Goal: Communication & Community: Answer question/provide support

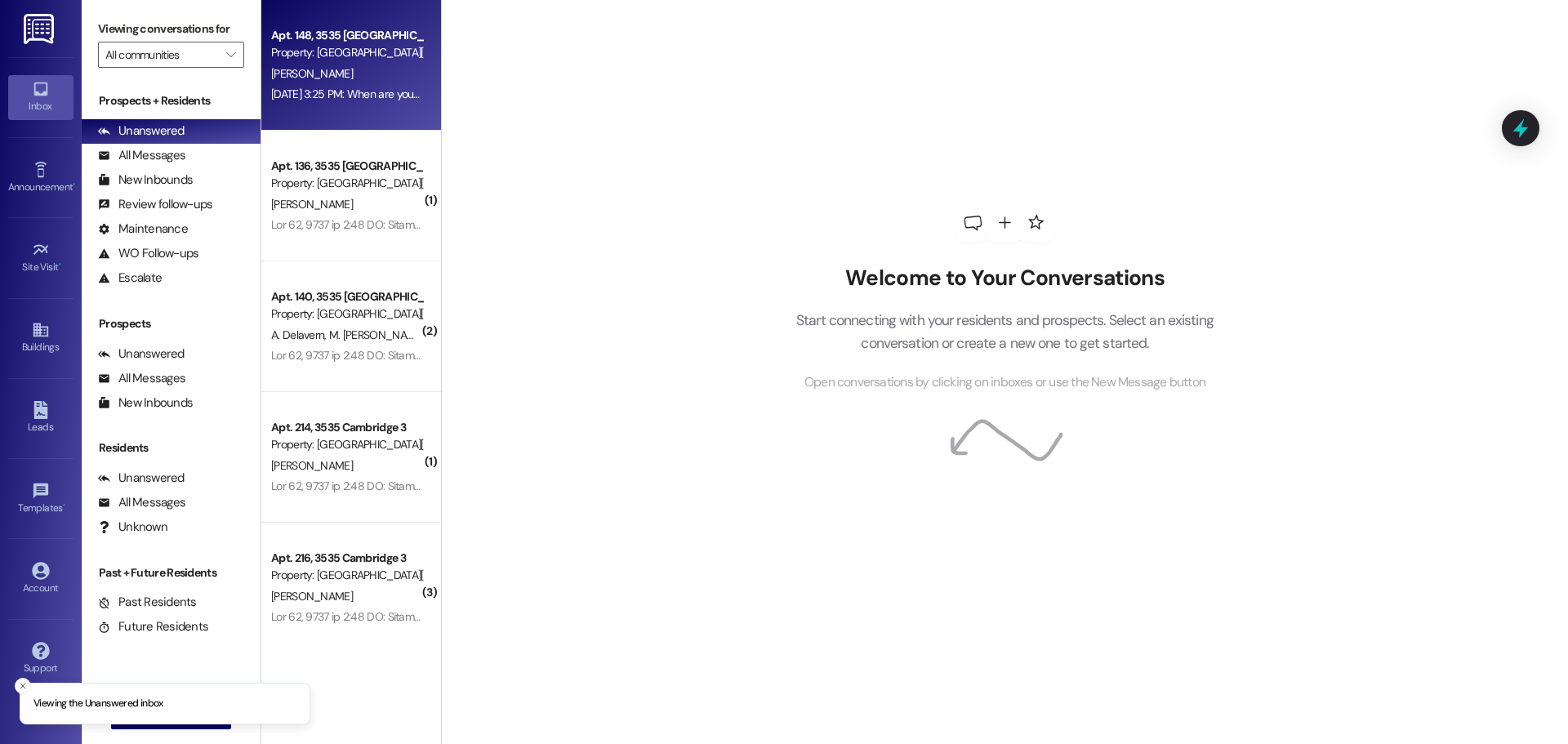
click at [329, 91] on div "[DATE] 3:25 PM: When are you going to fix the interior Panel door lock ? We hav…" at bounding box center [660, 94] width 777 height 15
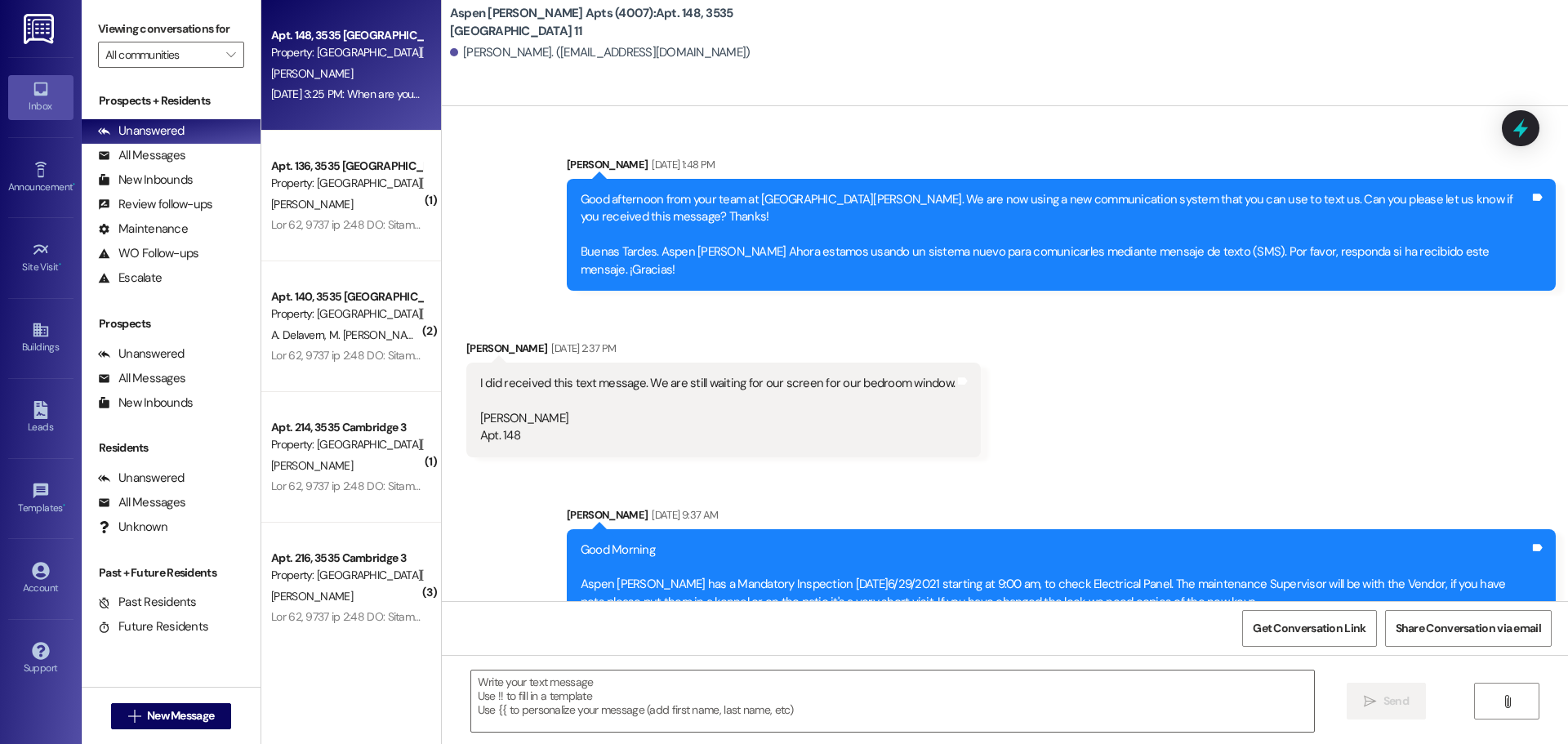
scroll to position [48359, 0]
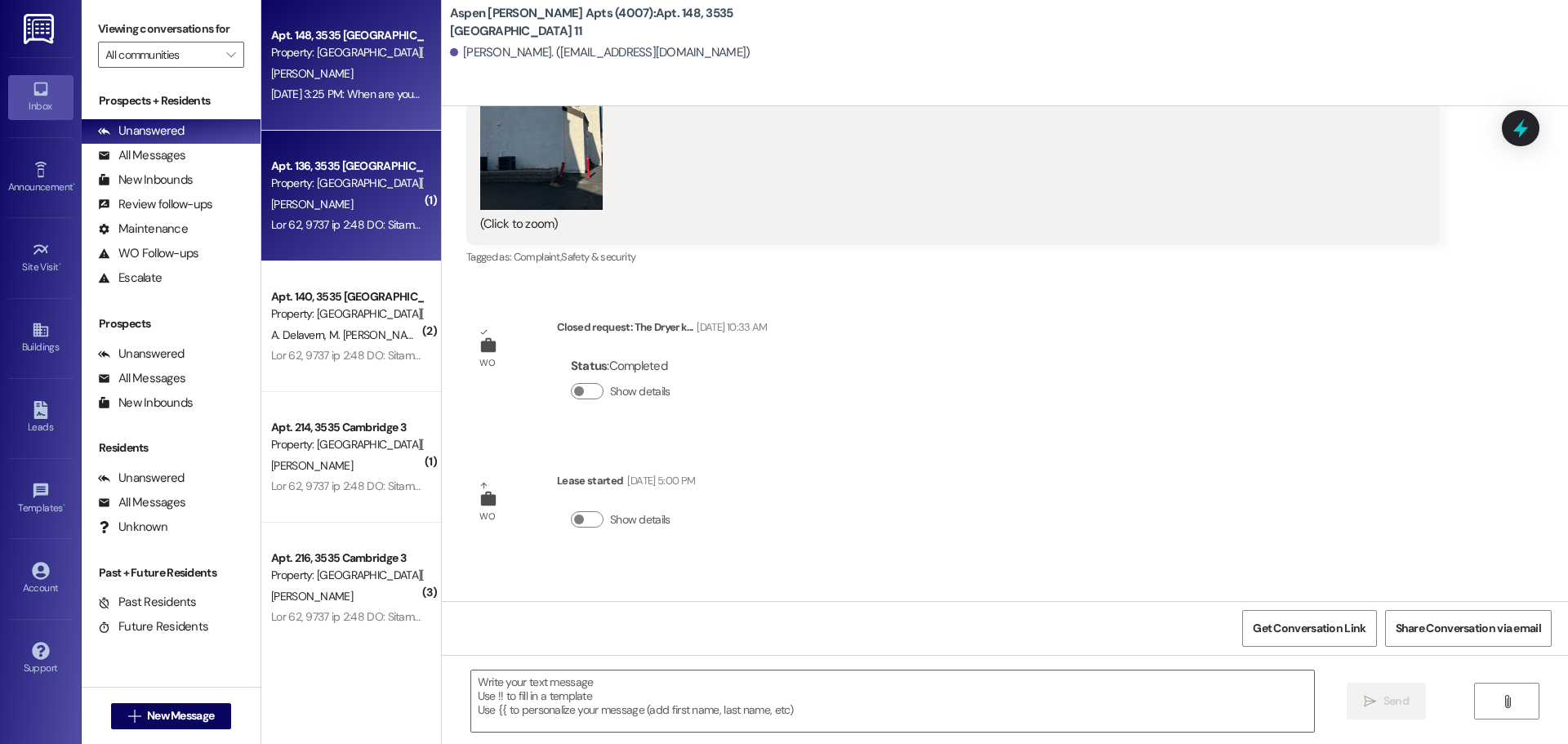
click at [328, 175] on div "Property: [GEOGRAPHIC_DATA][PERSON_NAME] (4007)" at bounding box center [347, 183] width 151 height 17
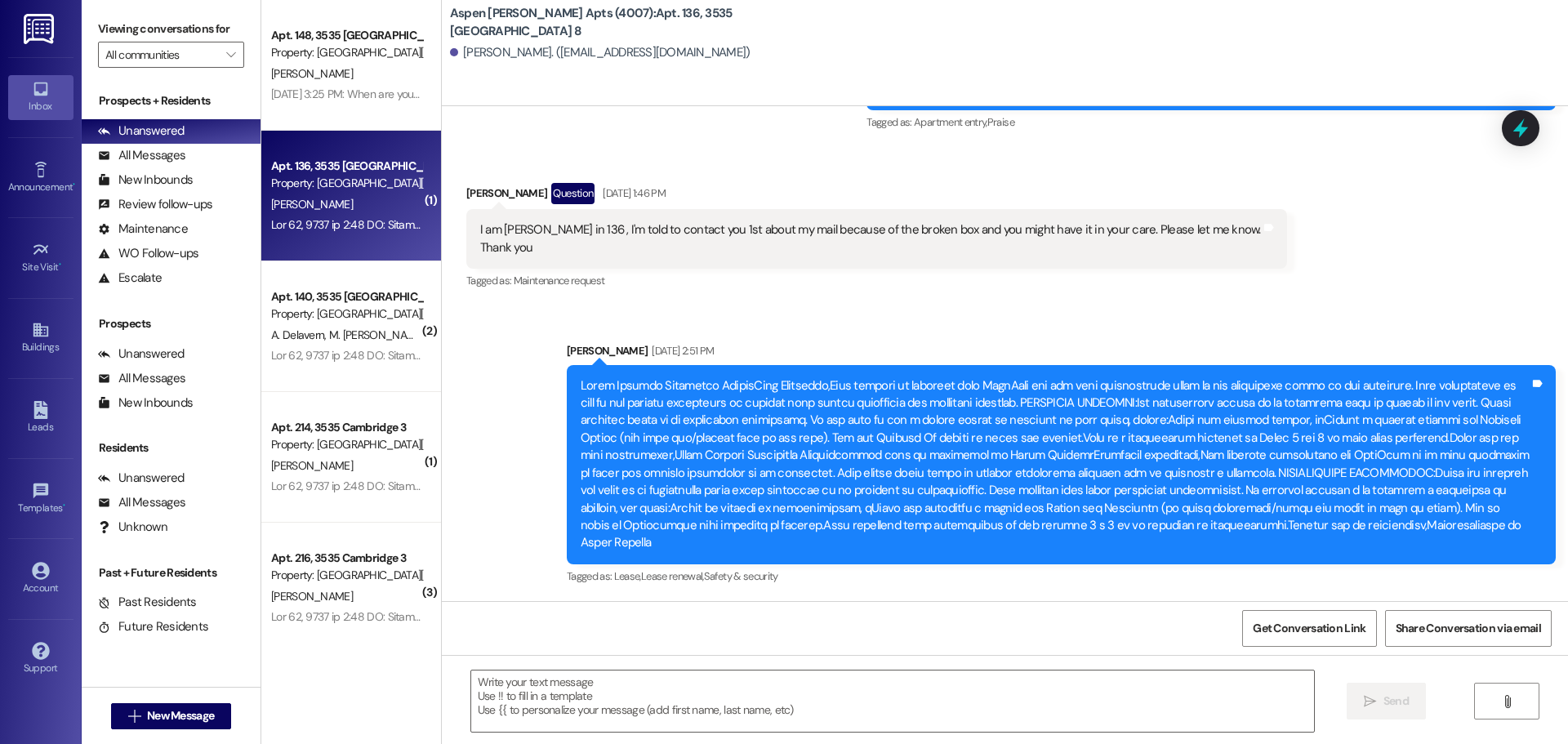
scroll to position [26831, 0]
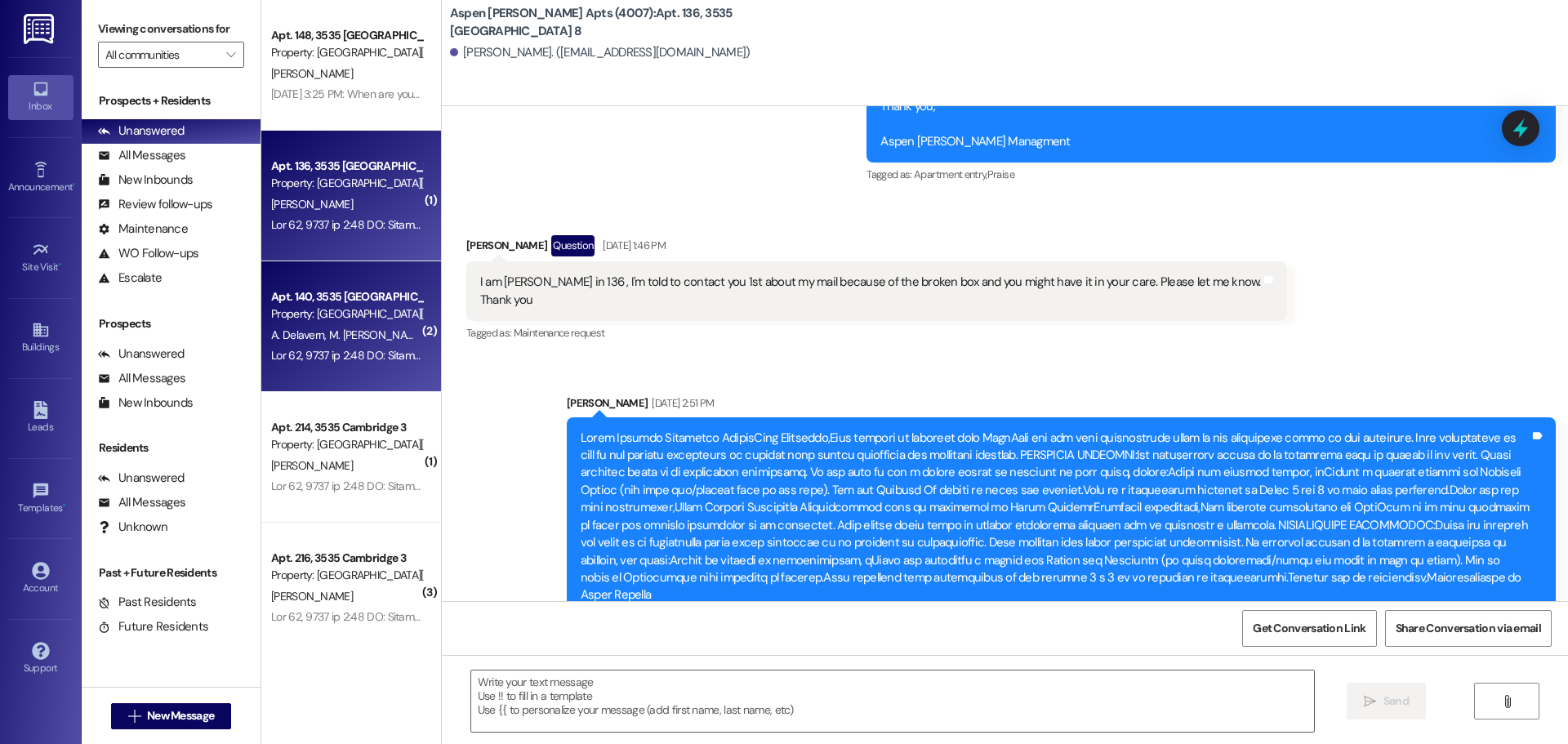
click at [320, 317] on div "Property: [GEOGRAPHIC_DATA][PERSON_NAME] (4007)" at bounding box center [347, 314] width 151 height 17
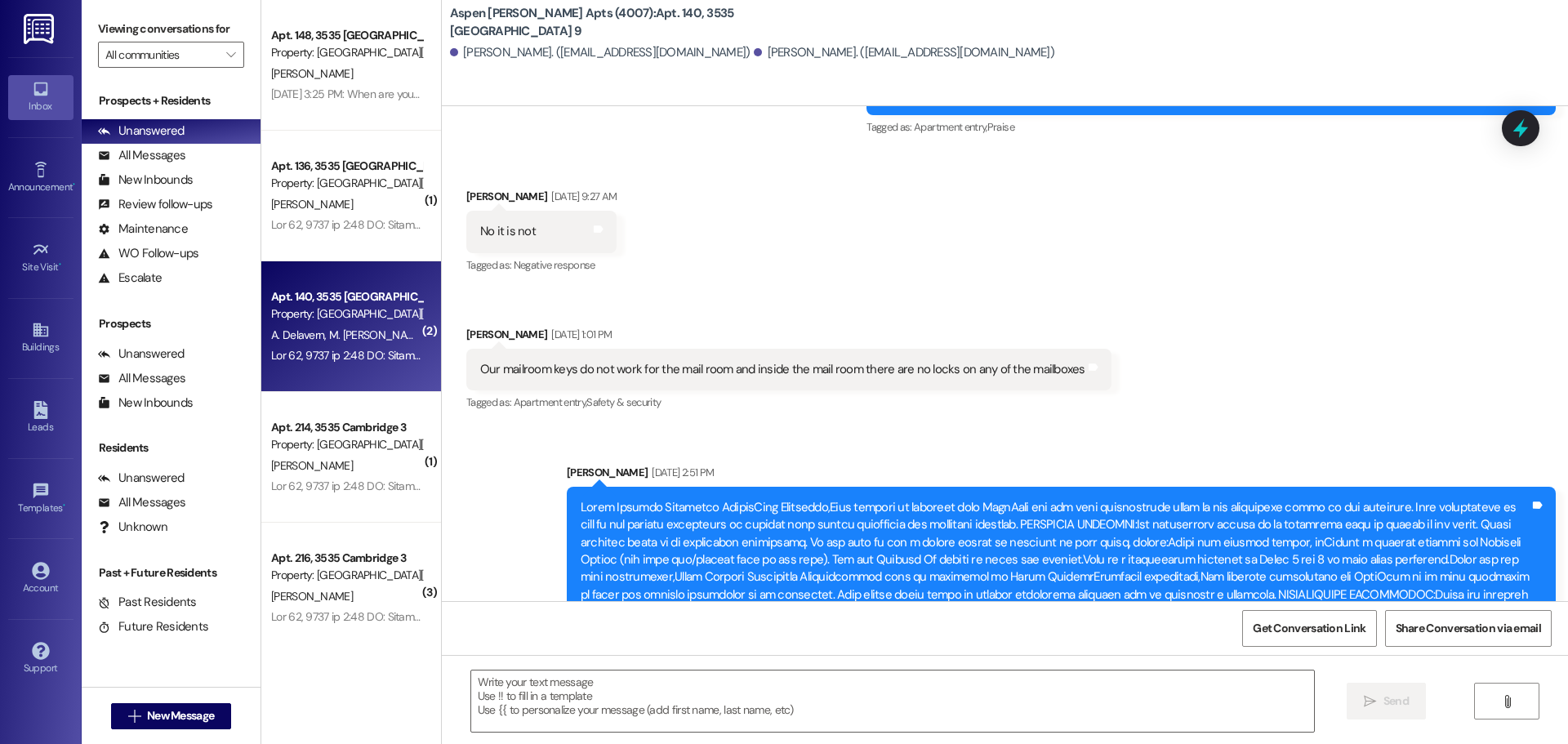
scroll to position [4442, 0]
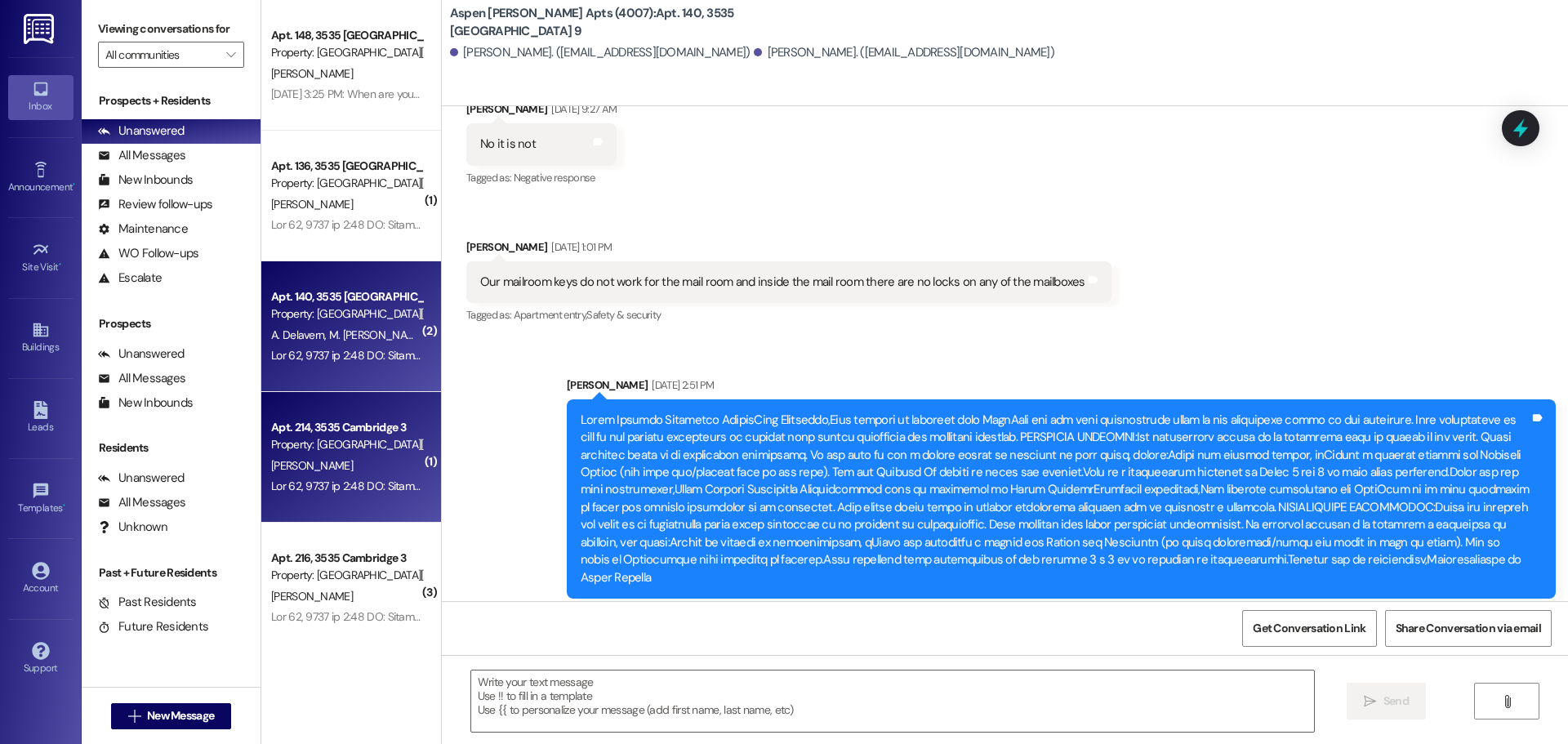
click at [355, 414] on div "Apt. [STREET_ADDRESS] Property: [GEOGRAPHIC_DATA][PERSON_NAME] (4007) [PERSON_N…" at bounding box center [352, 458] width 180 height 131
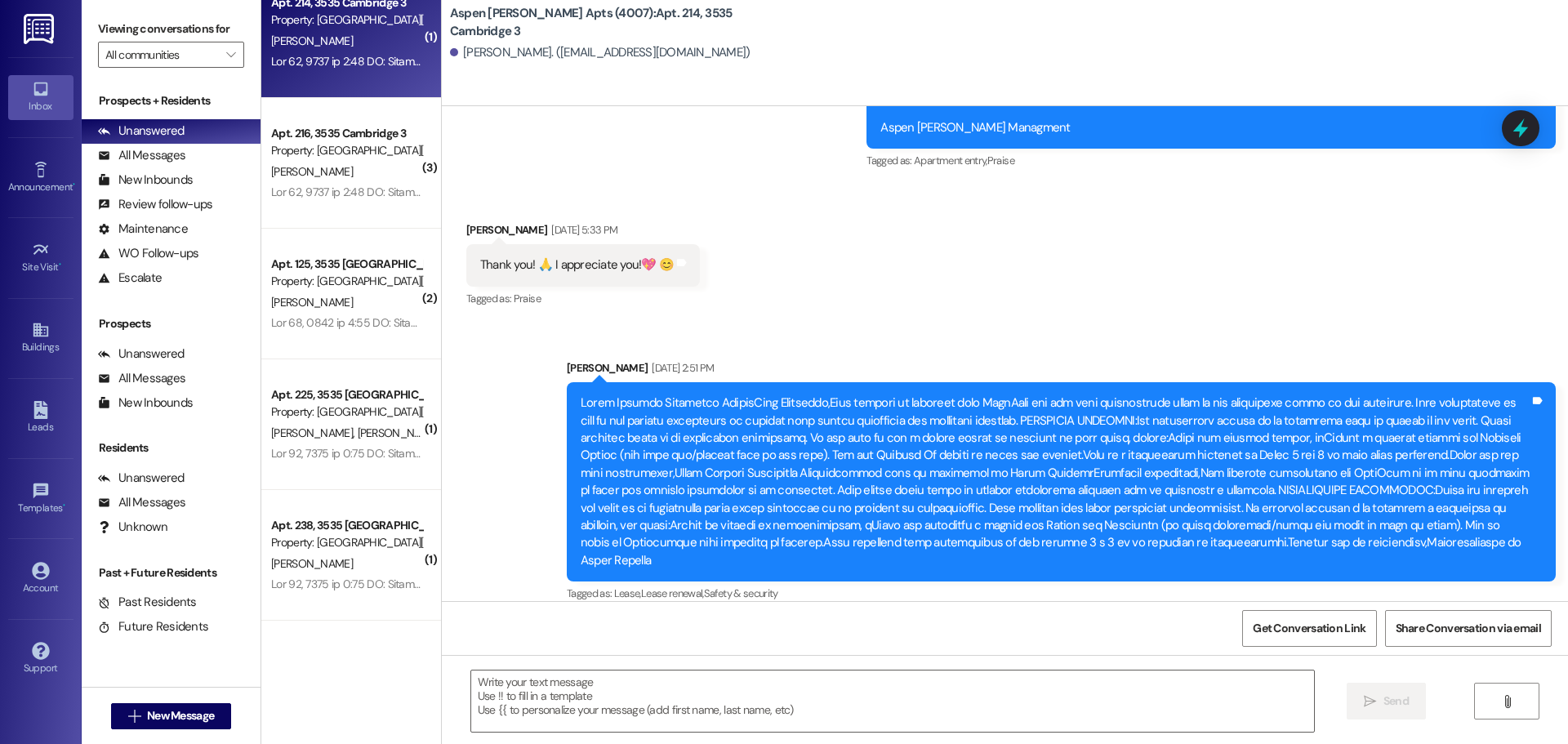
scroll to position [427, 0]
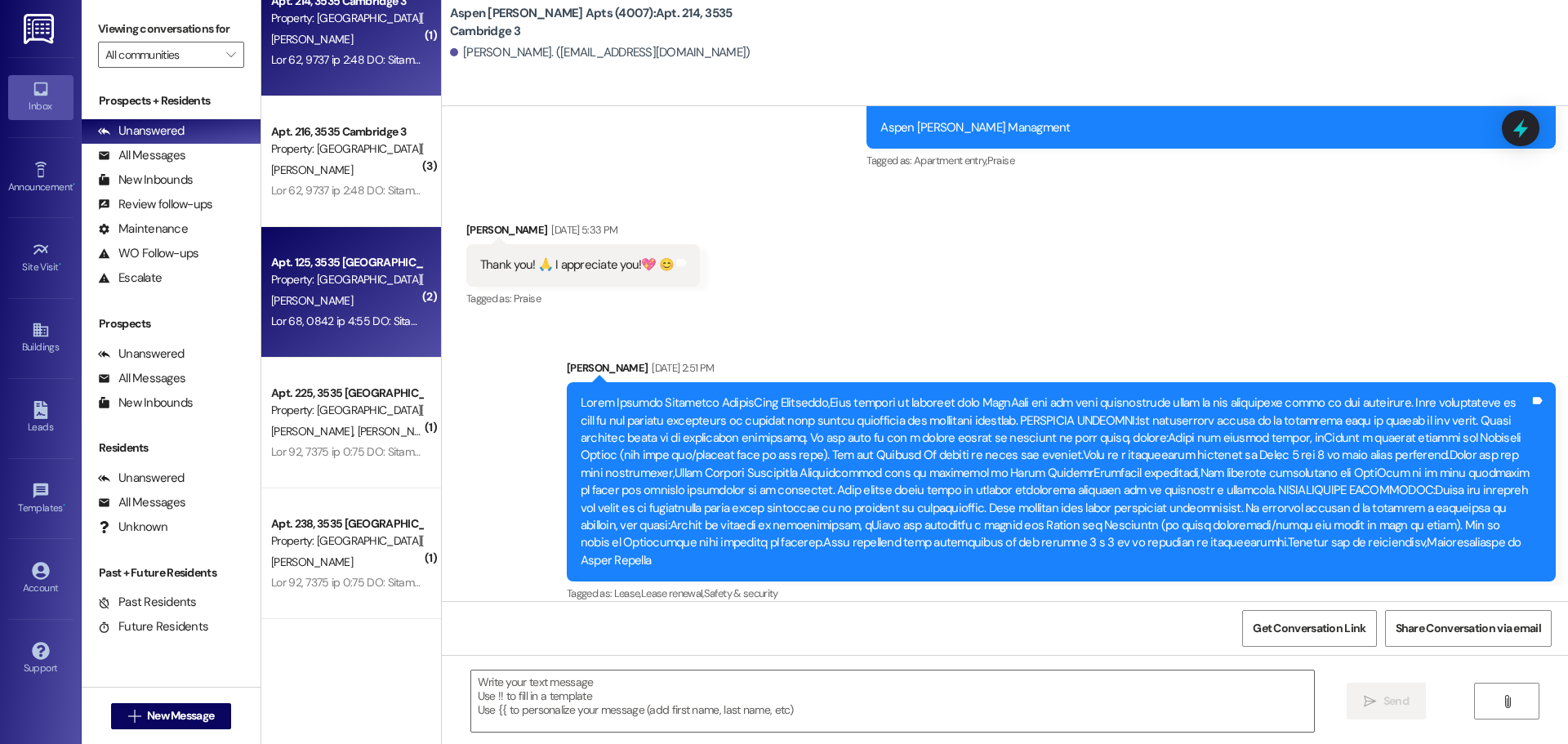
click at [356, 279] on div "Property: [GEOGRAPHIC_DATA][PERSON_NAME] (4007)" at bounding box center [347, 280] width 151 height 17
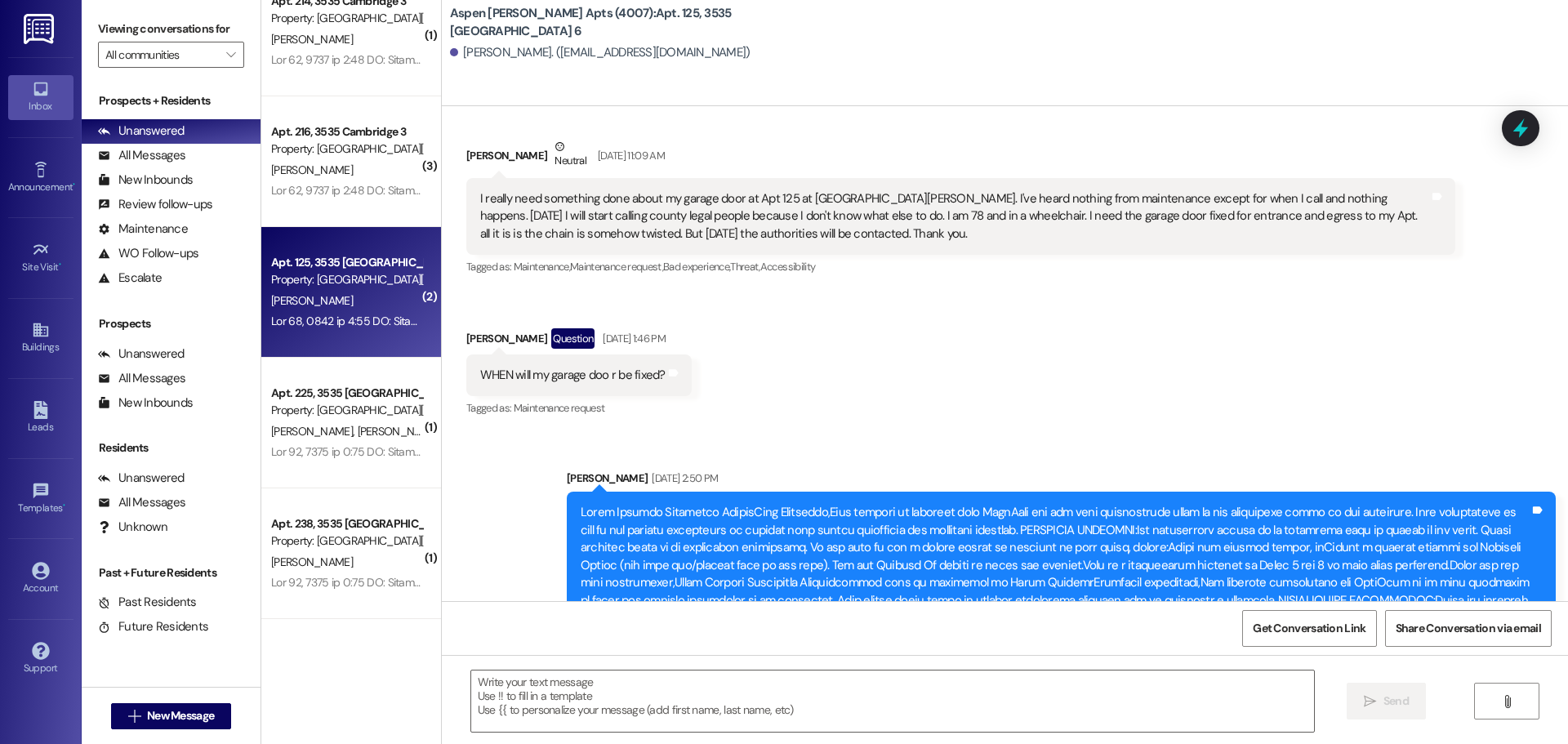
scroll to position [25338, 0]
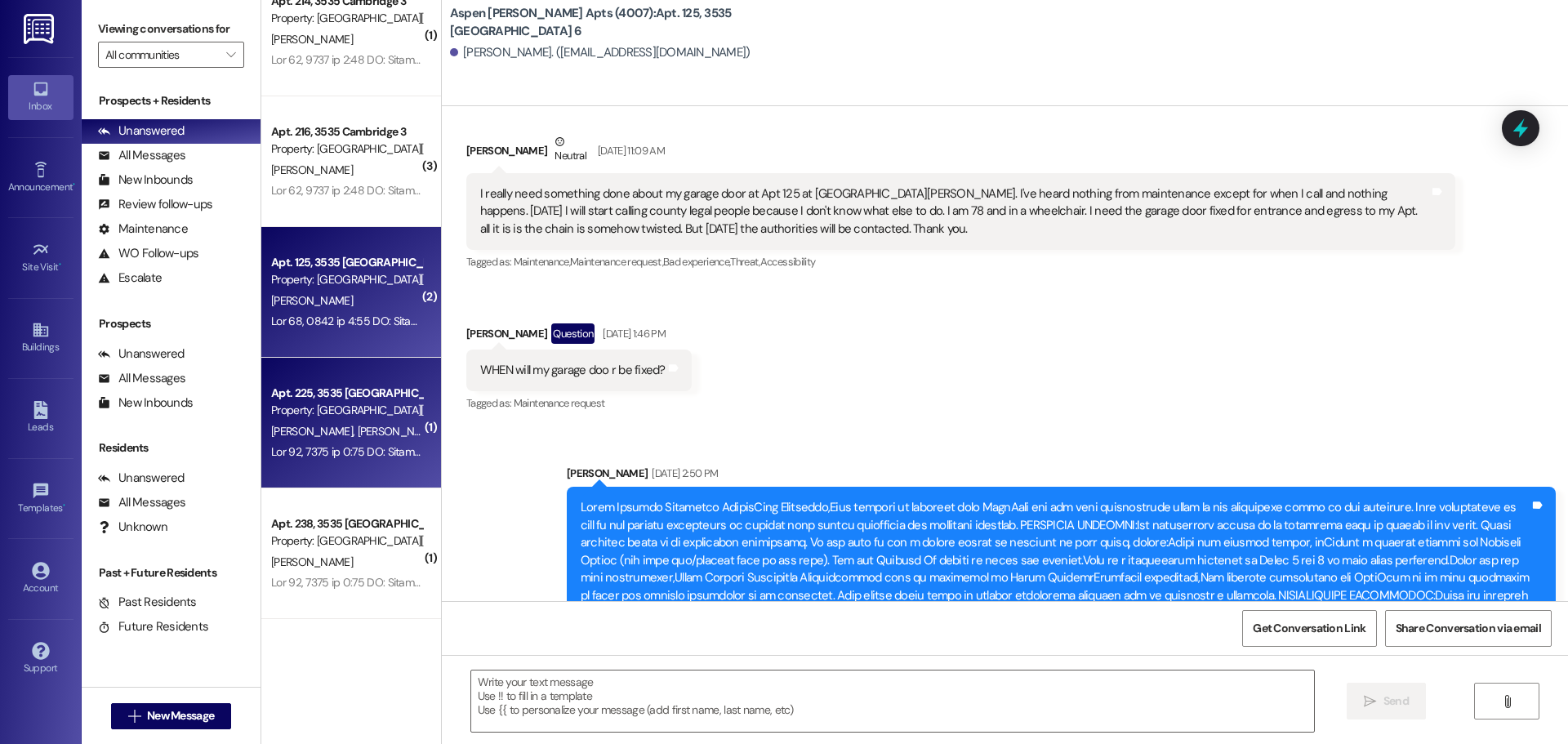
click at [319, 433] on span "[PERSON_NAME]" at bounding box center [315, 432] width 87 height 15
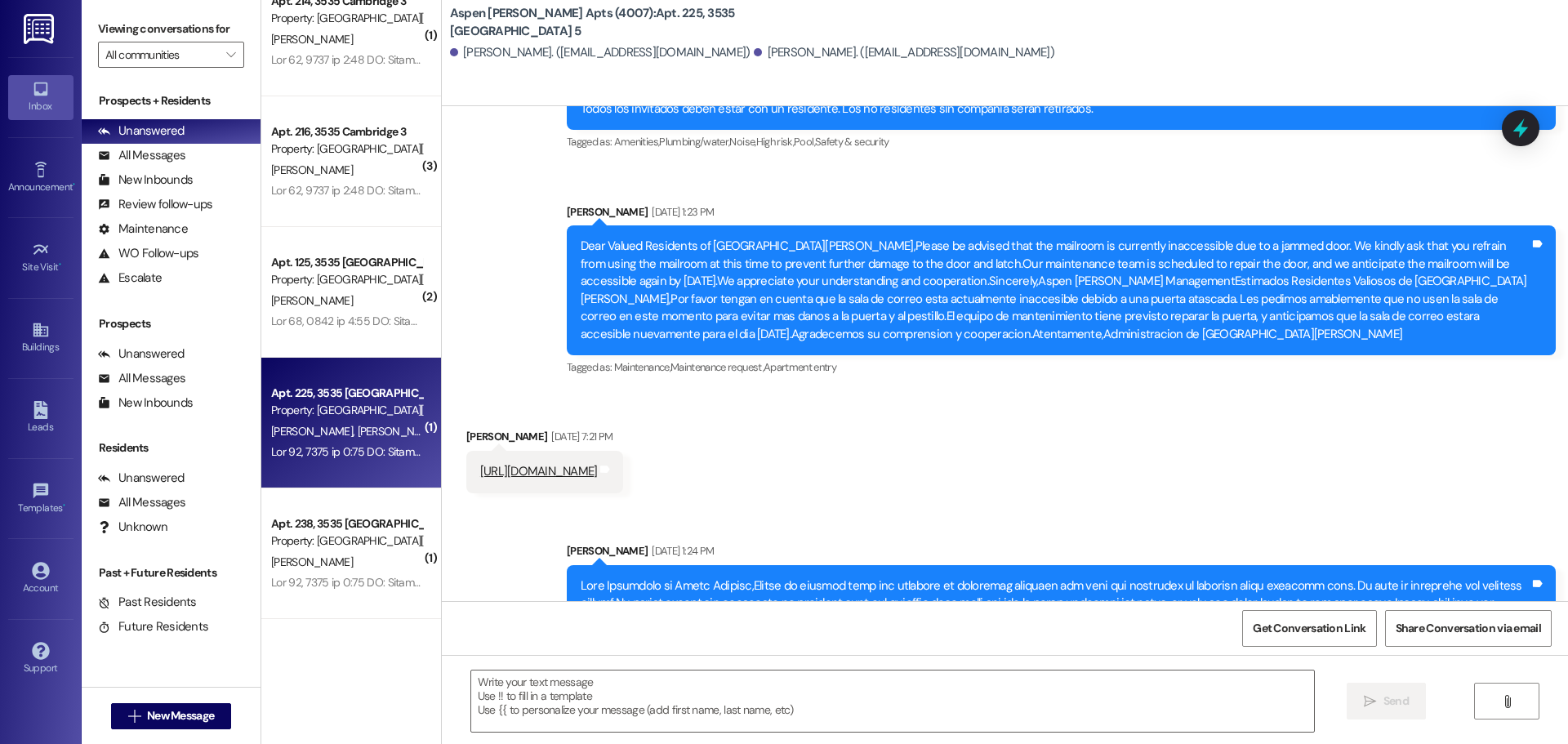
scroll to position [3817, 0]
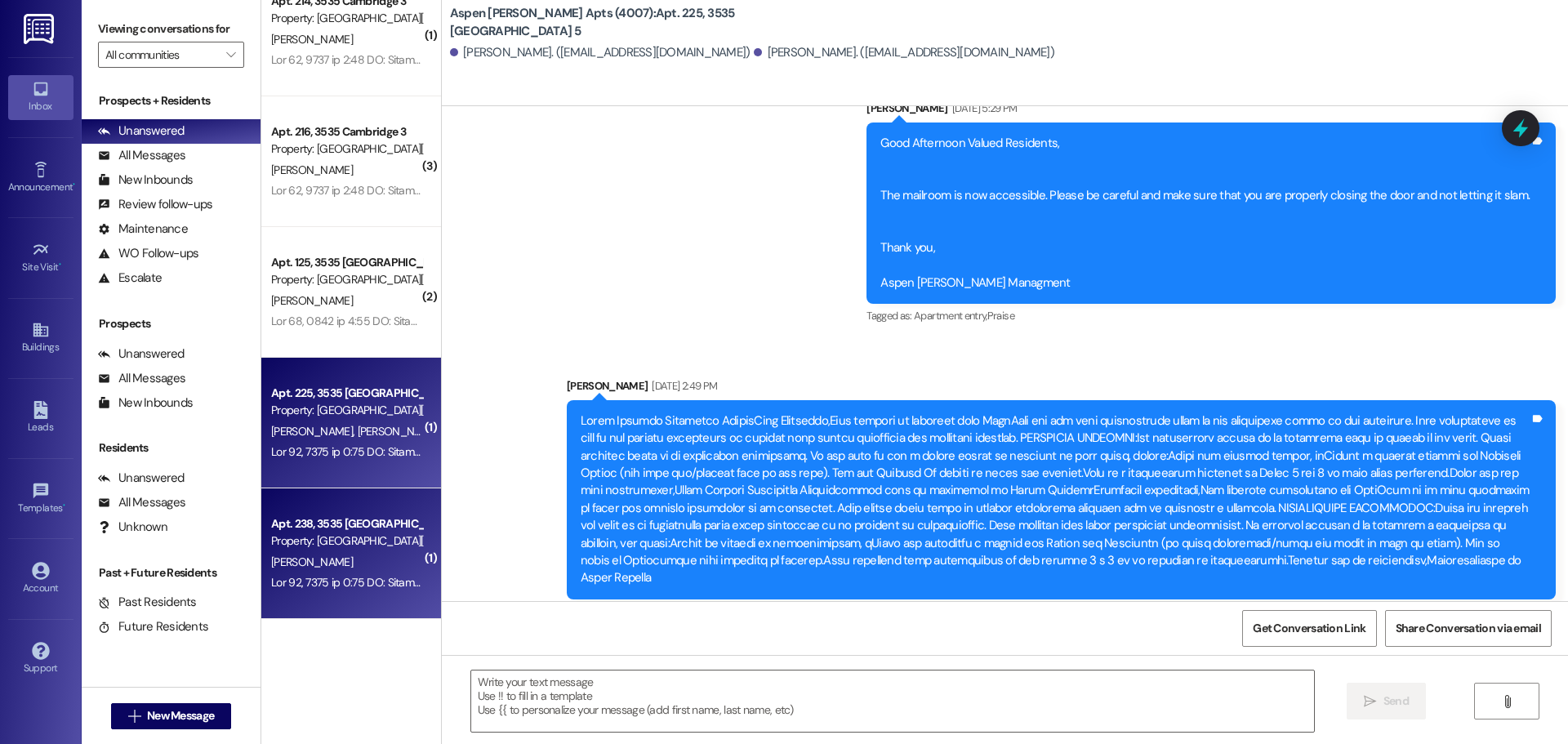
click at [359, 531] on div "Apt. 238, 3535 [GEOGRAPHIC_DATA] 7" at bounding box center [347, 523] width 151 height 17
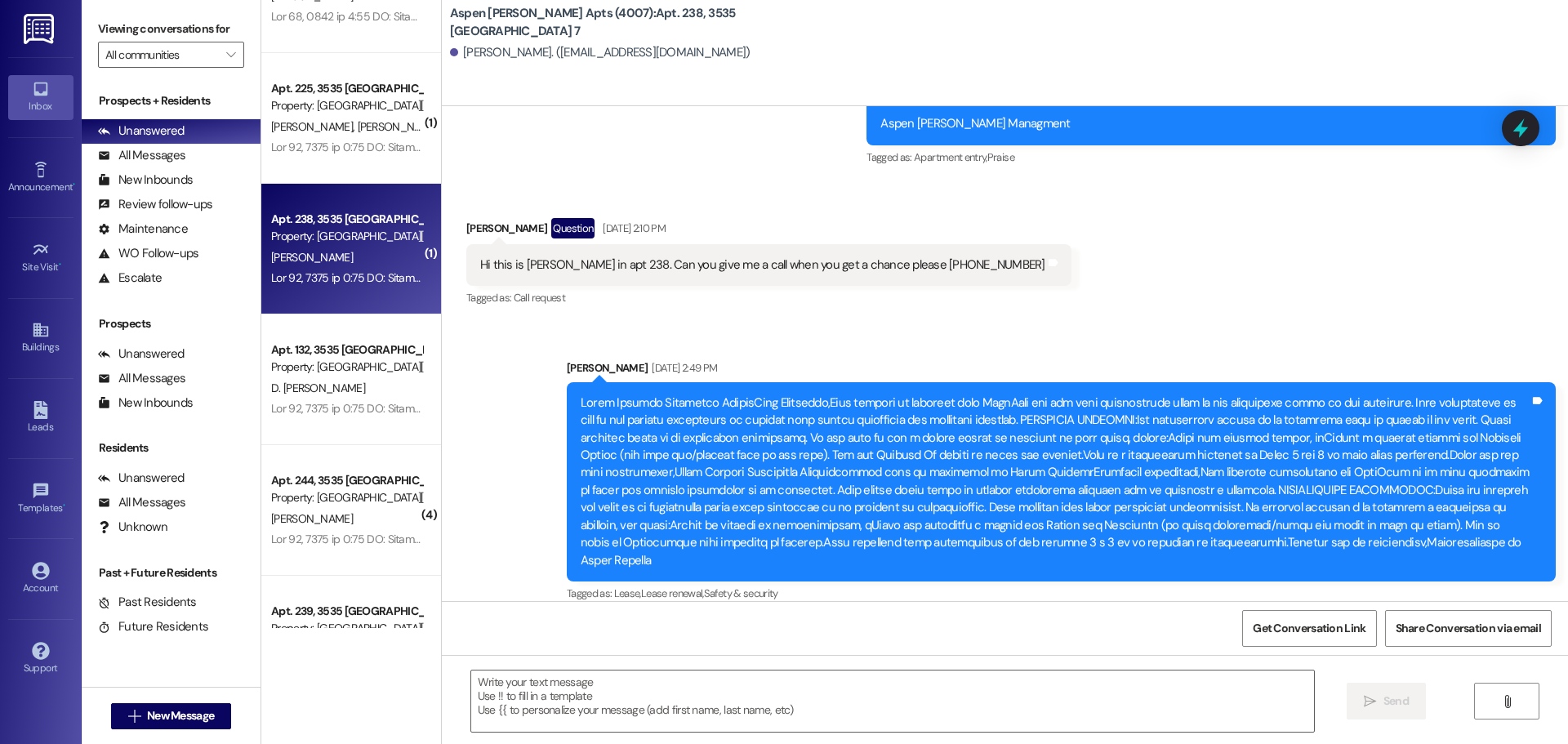
scroll to position [745, 0]
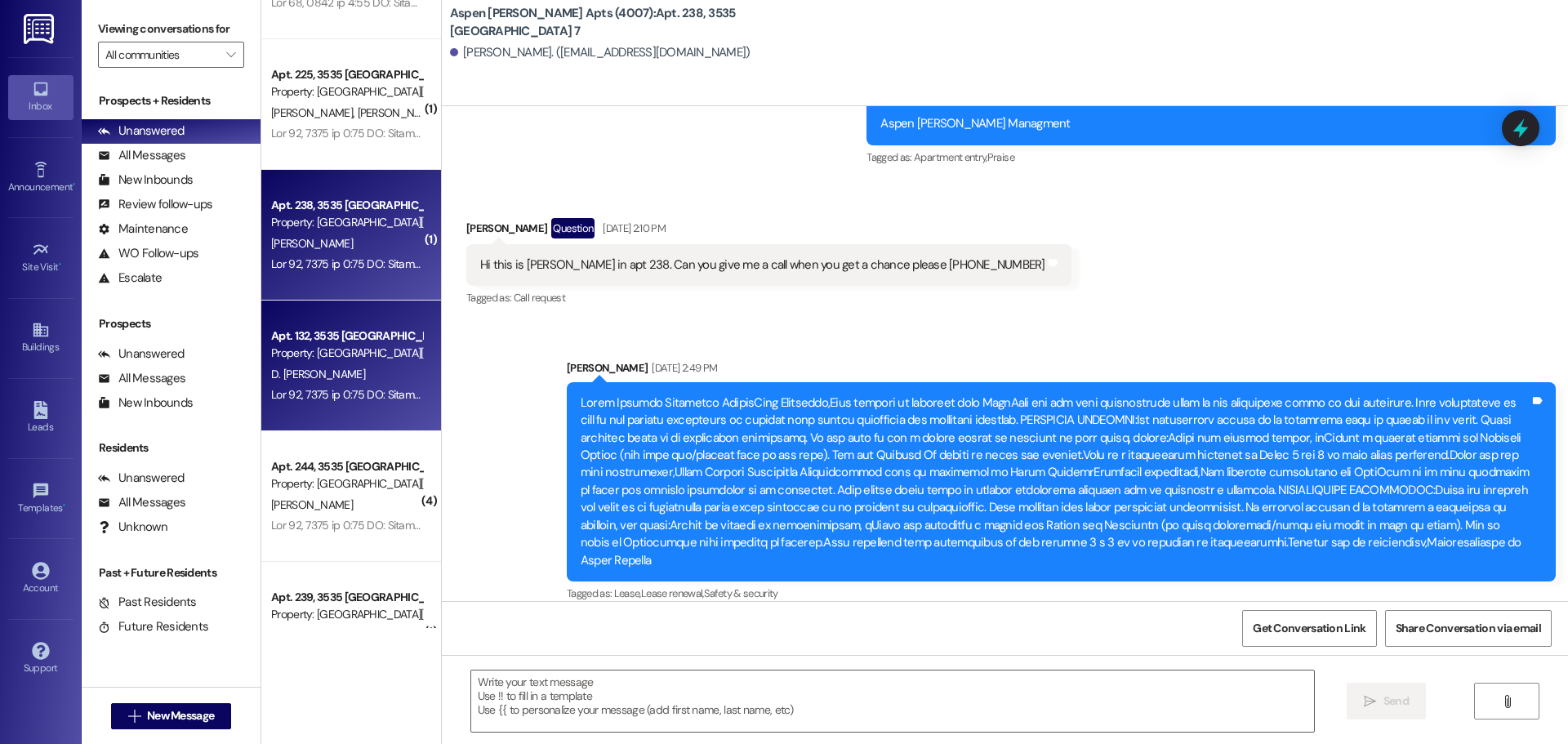
click at [313, 331] on div "Apt. 132, 3535 [GEOGRAPHIC_DATA] 7" at bounding box center [347, 336] width 151 height 17
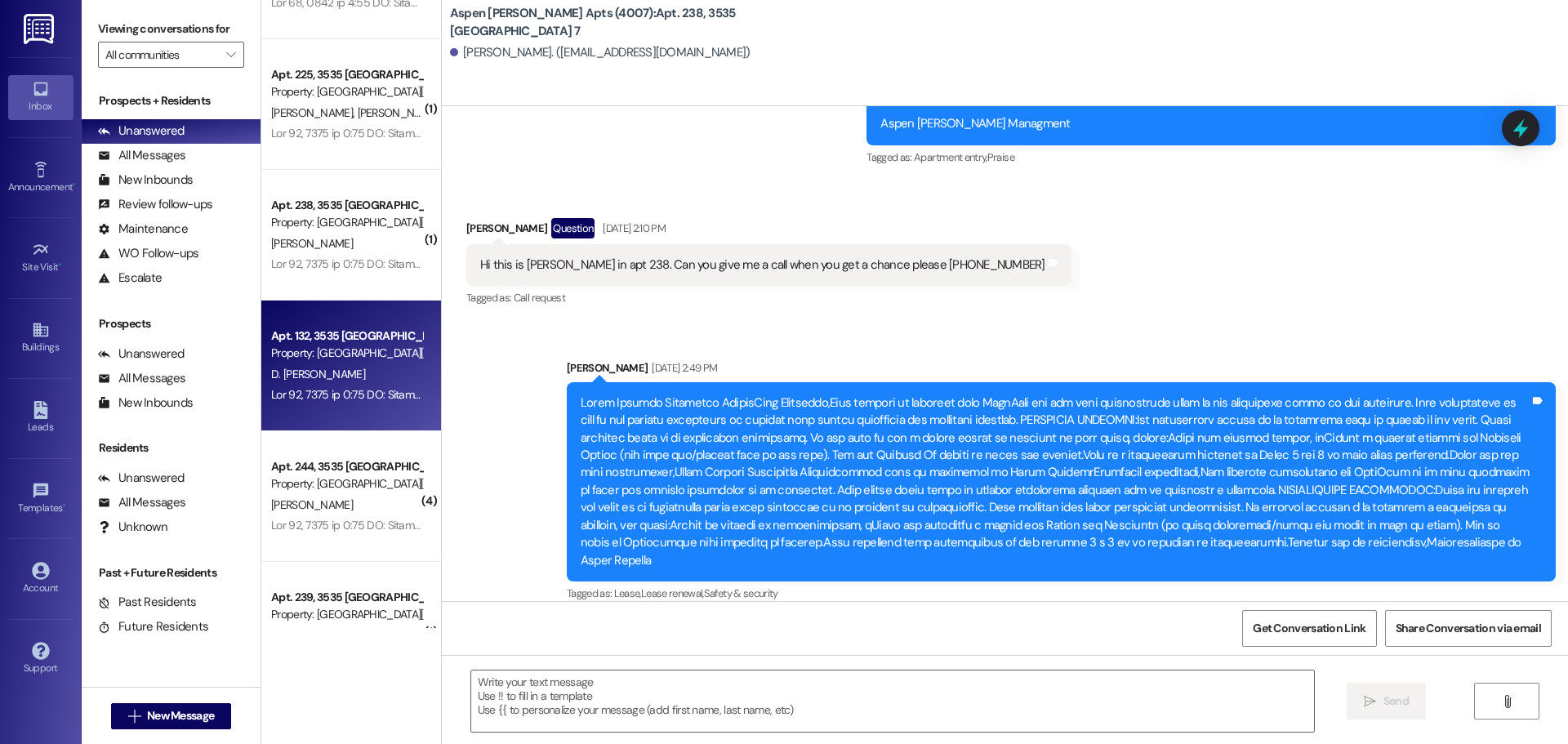
scroll to position [842, 0]
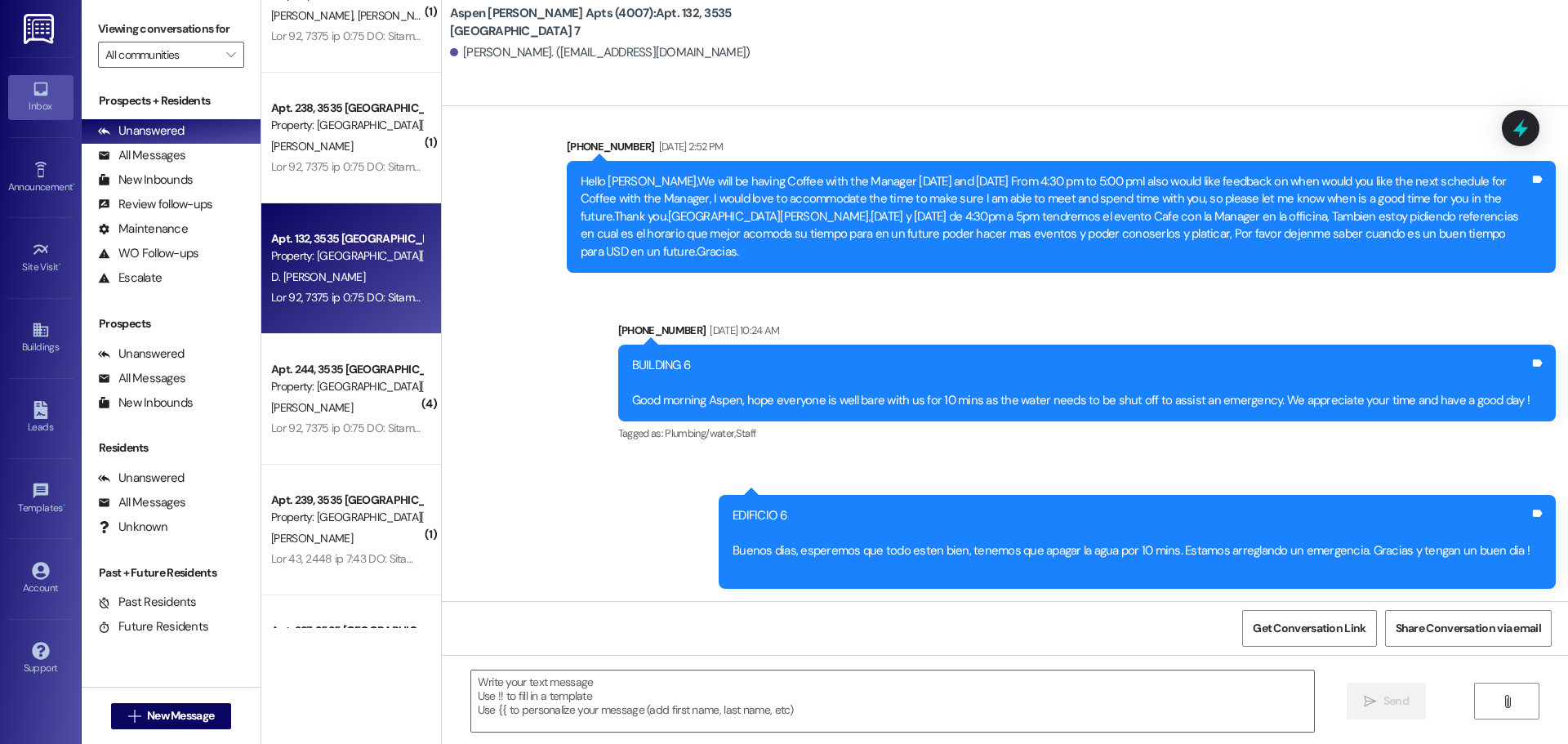
click at [332, 301] on div "( 2 ) Apt. [STREET_ADDRESS] Property: [GEOGRAPHIC_DATA][PERSON_NAME] (4007) [PE…" at bounding box center [352, 314] width 180 height 628
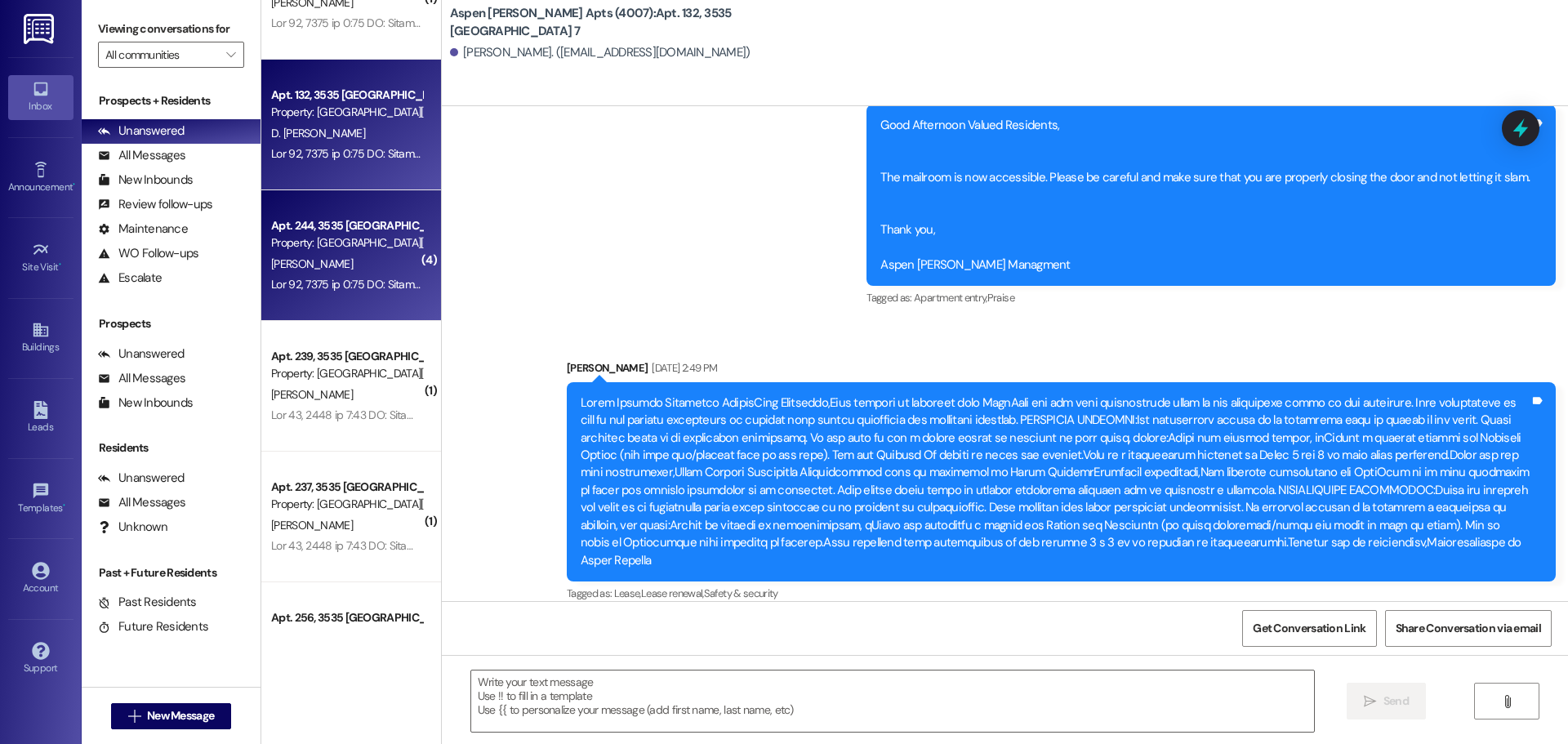
click at [339, 265] on div "[PERSON_NAME]" at bounding box center [347, 264] width 155 height 20
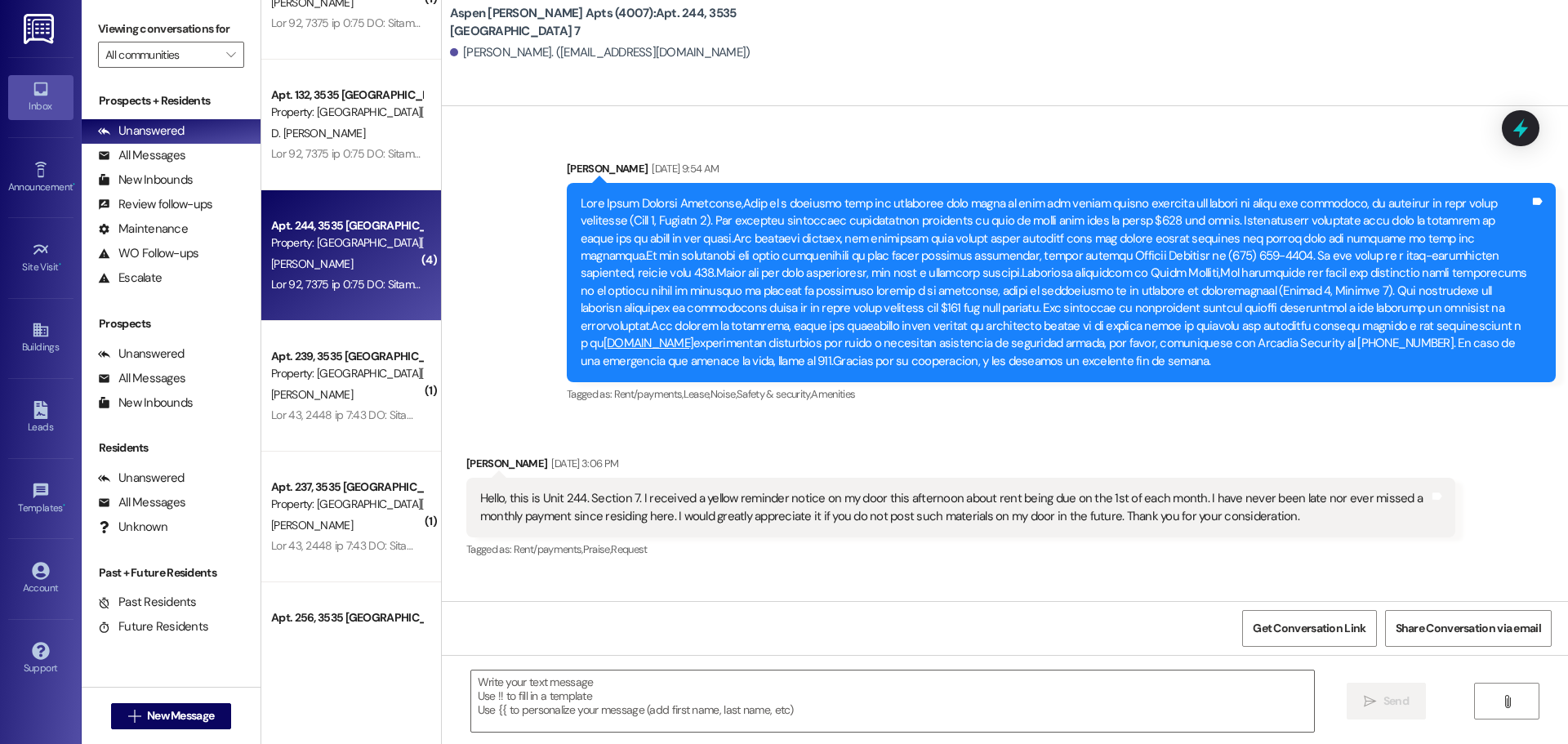
scroll to position [14214, 0]
